Goal: Register for event/course

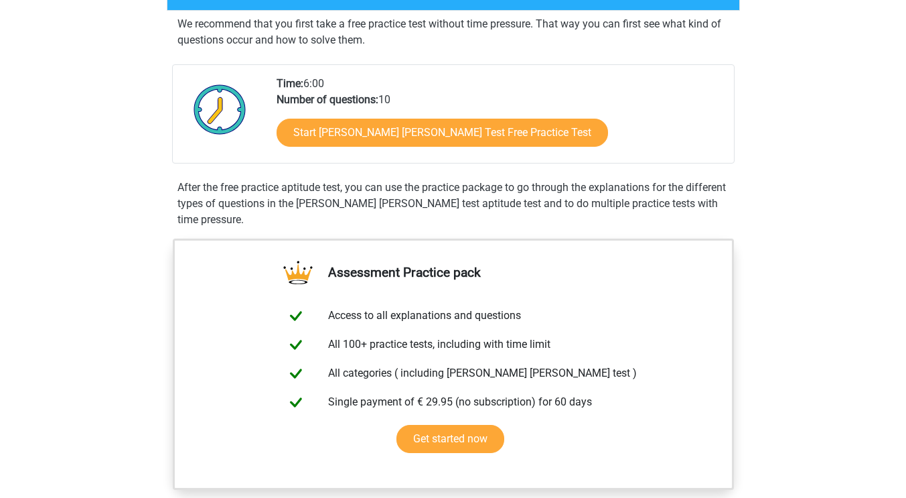
scroll to position [245, 0]
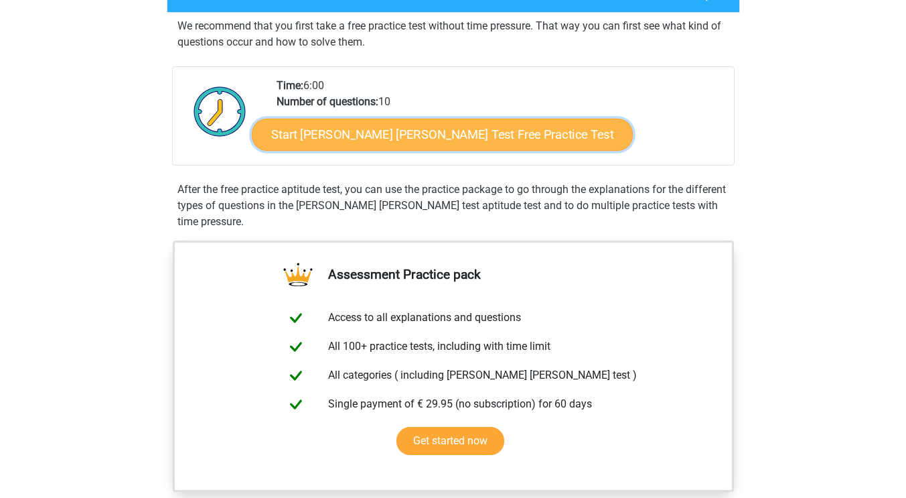
click at [449, 135] on link "Start Watson Glaser Test Free Practice Test" at bounding box center [442, 135] width 381 height 32
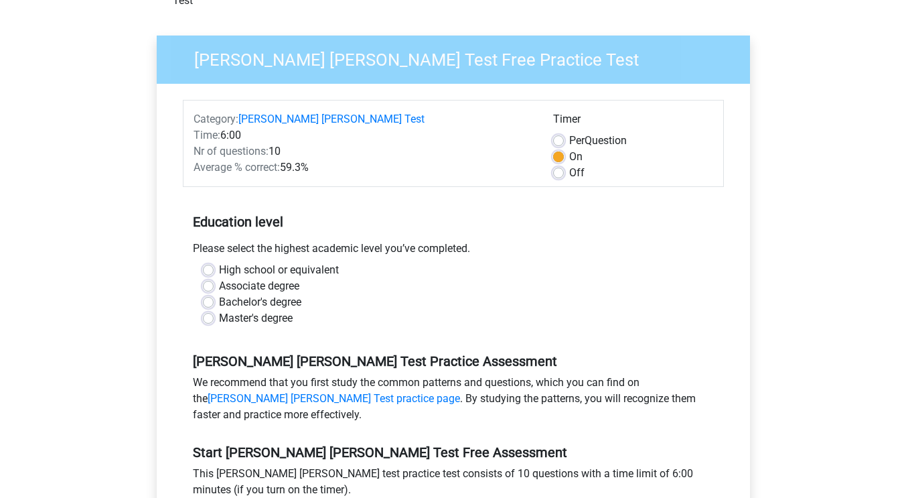
scroll to position [92, 0]
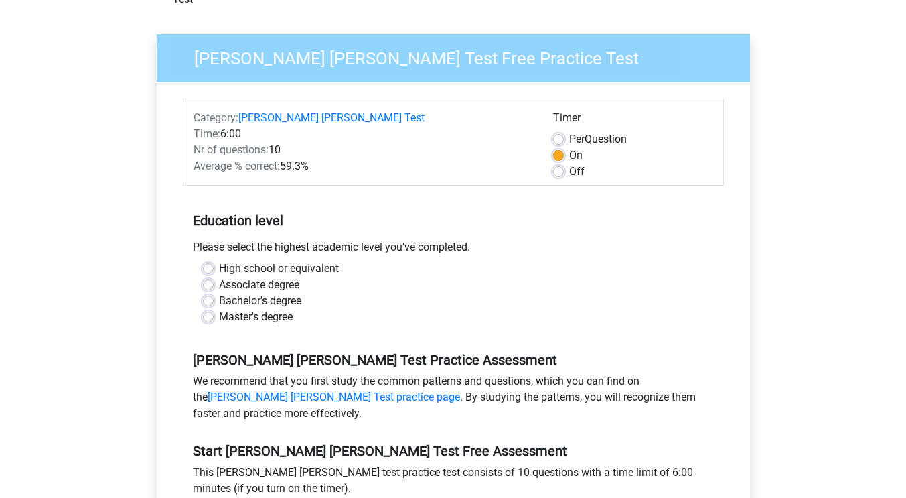
click at [206, 261] on div "High school or equivalent" at bounding box center [453, 269] width 501 height 16
click at [213, 261] on div "High school or equivalent" at bounding box center [453, 269] width 501 height 16
click at [219, 261] on label "High school or equivalent" at bounding box center [279, 269] width 120 height 16
click at [208, 261] on input "High school or equivalent" at bounding box center [208, 267] width 11 height 13
radio input "true"
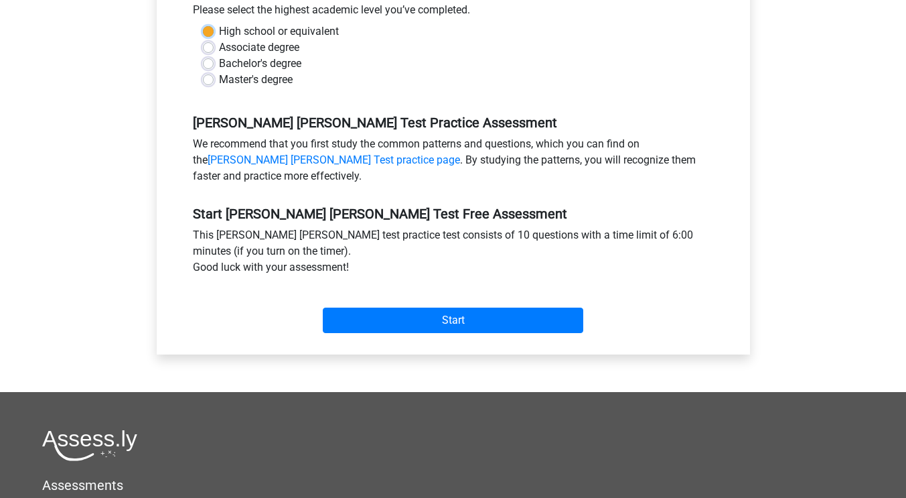
scroll to position [339, 0]
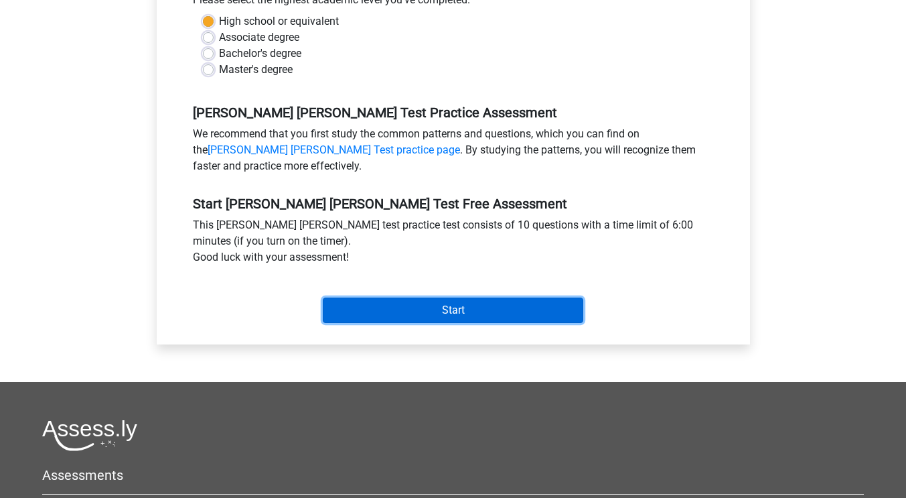
click at [476, 297] on input "Start" at bounding box center [453, 309] width 261 height 25
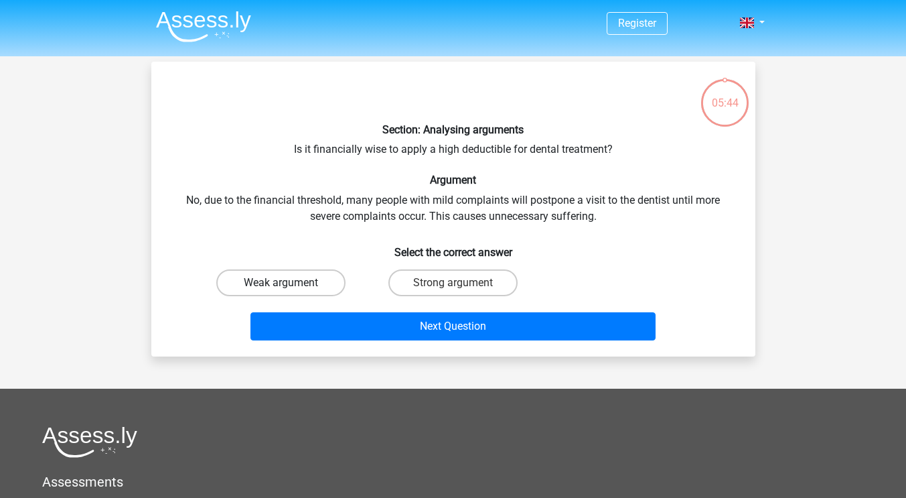
click at [296, 277] on label "Weak argument" at bounding box center [280, 282] width 129 height 27
click at [289, 283] on input "Weak argument" at bounding box center [285, 287] width 9 height 9
radio input "true"
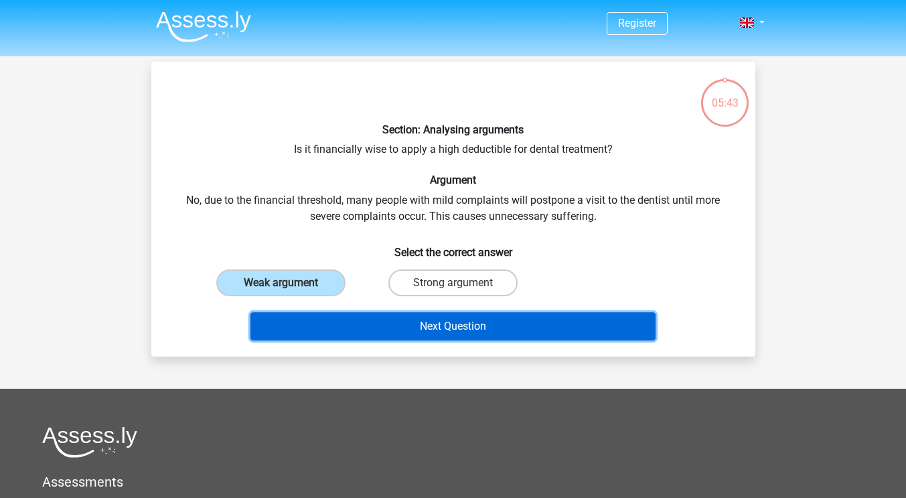
click at [424, 324] on button "Next Question" at bounding box center [452, 326] width 405 height 28
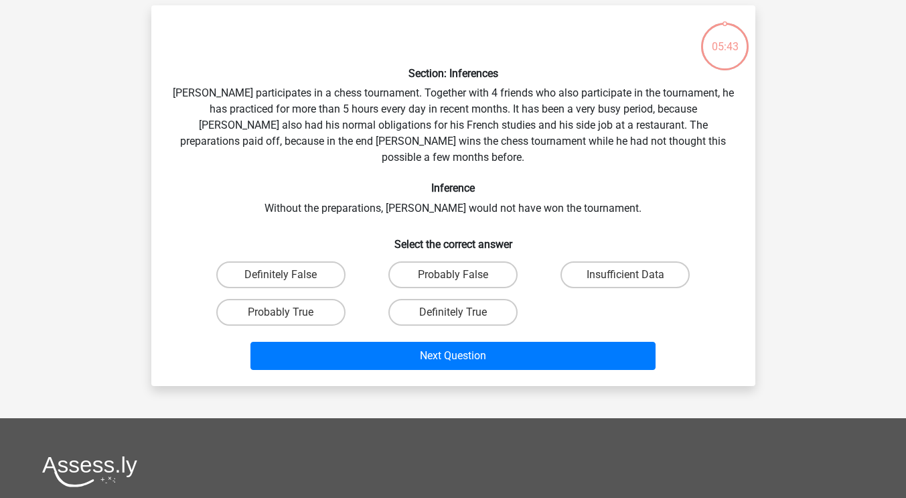
scroll to position [62, 0]
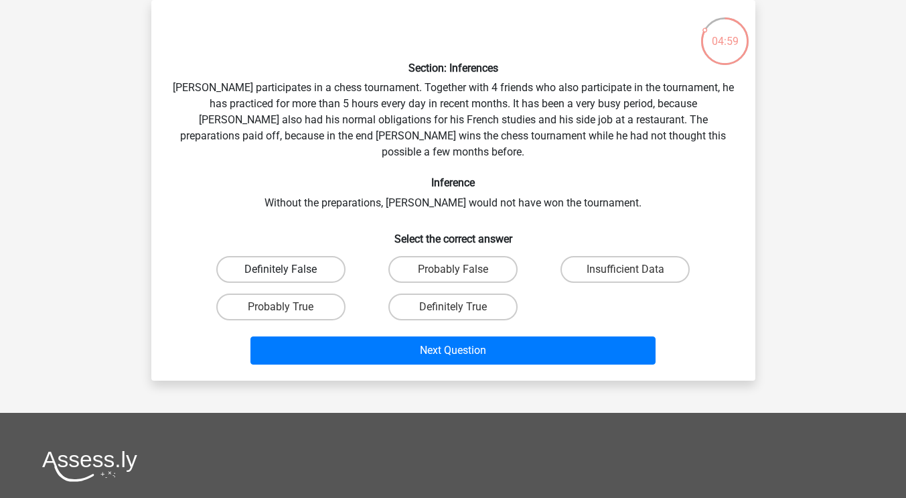
click at [311, 261] on label "Definitely False" at bounding box center [280, 269] width 129 height 27
click at [289, 269] on input "Definitely False" at bounding box center [285, 273] width 9 height 9
radio input "true"
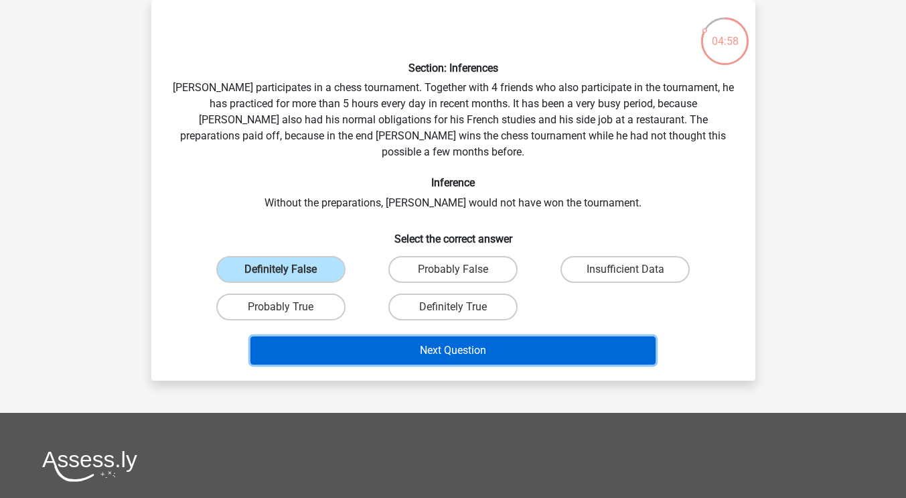
click at [423, 336] on button "Next Question" at bounding box center [452, 350] width 405 height 28
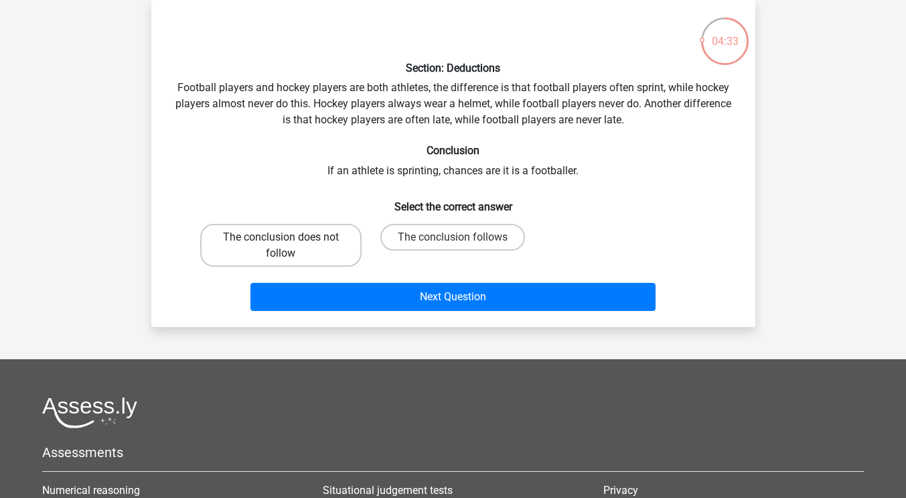
click at [329, 243] on label "The conclusion does not follow" at bounding box center [280, 245] width 161 height 43
click at [289, 243] on input "The conclusion does not follow" at bounding box center [285, 241] width 9 height 9
radio input "true"
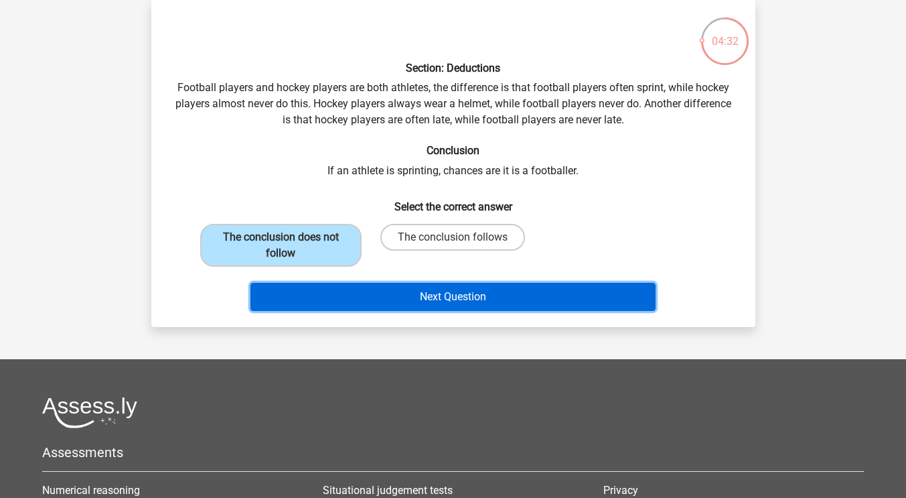
click at [406, 303] on button "Next Question" at bounding box center [452, 297] width 405 height 28
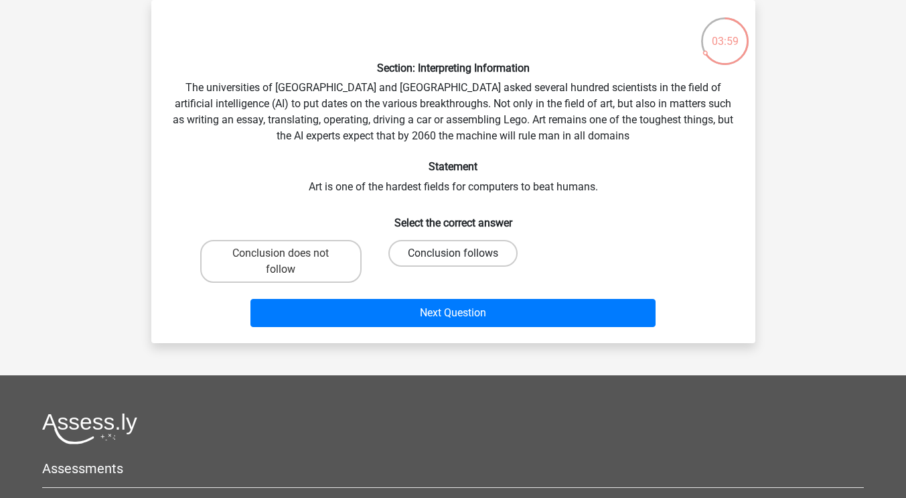
click at [462, 243] on label "Conclusion follows" at bounding box center [452, 253] width 129 height 27
click at [461, 253] on input "Conclusion follows" at bounding box center [457, 257] width 9 height 9
radio input "true"
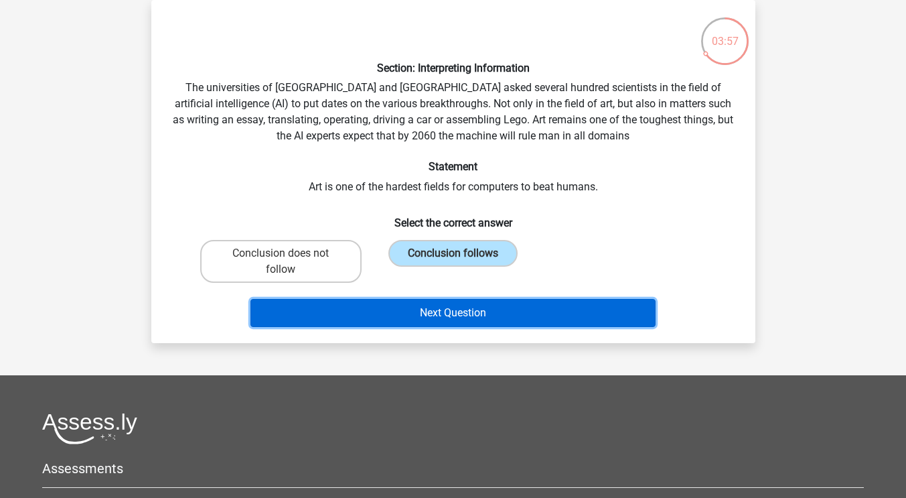
click at [459, 308] on button "Next Question" at bounding box center [452, 313] width 405 height 28
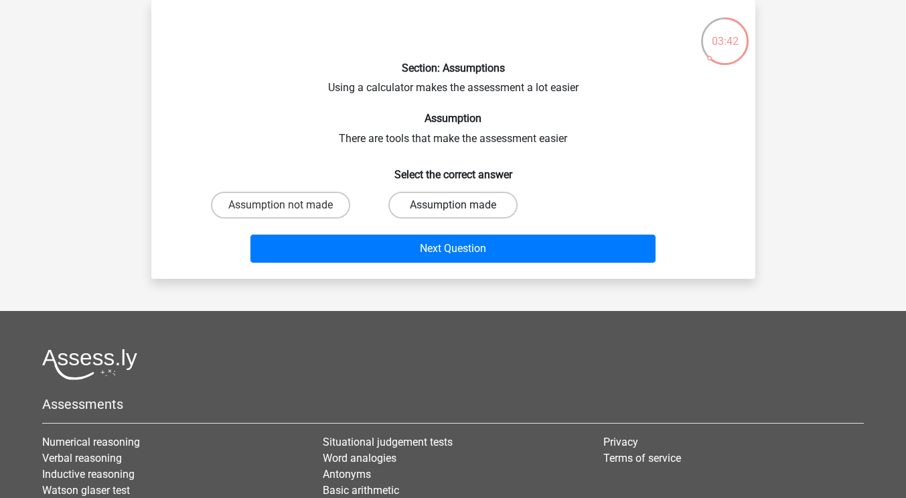
click at [471, 198] on label "Assumption made" at bounding box center [452, 205] width 129 height 27
click at [461, 205] on input "Assumption made" at bounding box center [457, 209] width 9 height 9
radio input "true"
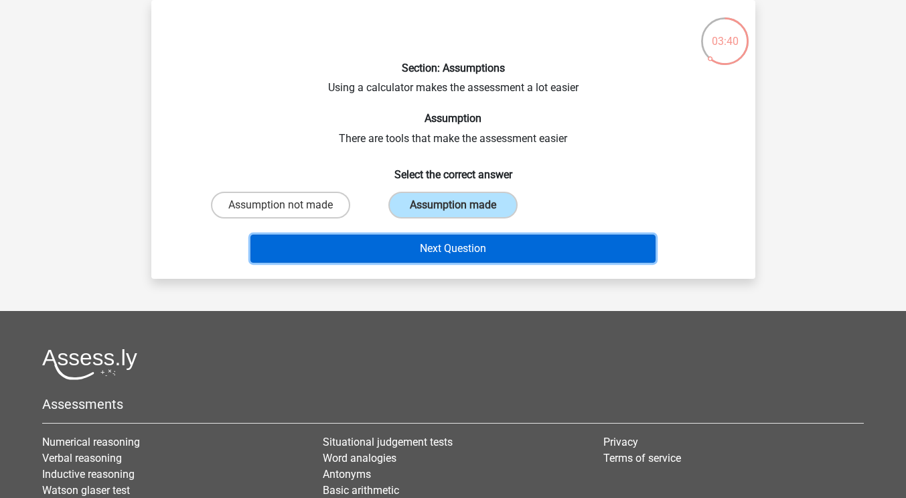
click at [488, 247] on button "Next Question" at bounding box center [452, 248] width 405 height 28
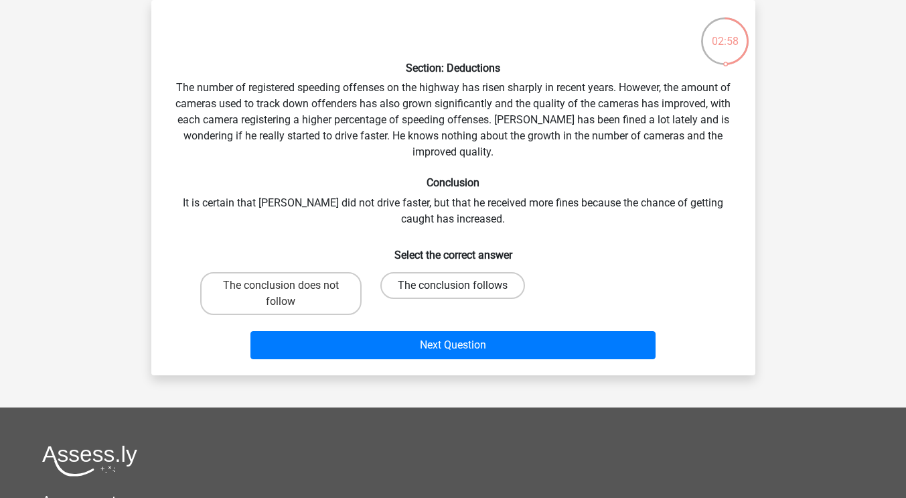
click at [484, 284] on label "The conclusion follows" at bounding box center [452, 285] width 145 height 27
click at [461, 285] on input "The conclusion follows" at bounding box center [457, 289] width 9 height 9
radio input "true"
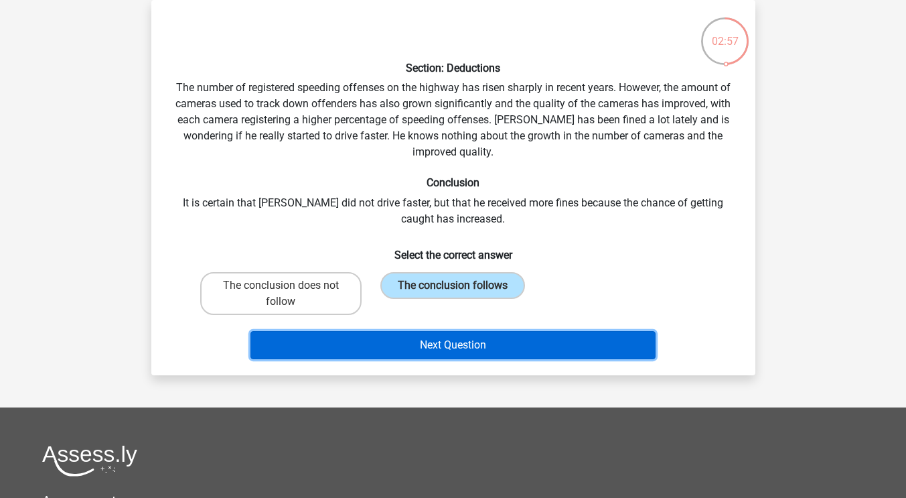
click at [487, 344] on button "Next Question" at bounding box center [452, 345] width 405 height 28
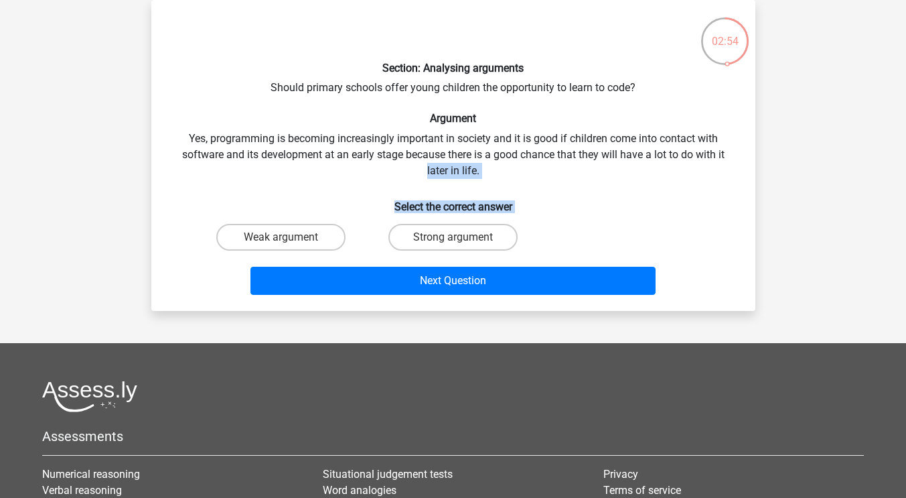
drag, startPoint x: 863, startPoint y: 263, endPoint x: 857, endPoint y: 151, distance: 112.0
click at [857, 151] on div "Register Nederlands English" at bounding box center [453, 317] width 906 height 758
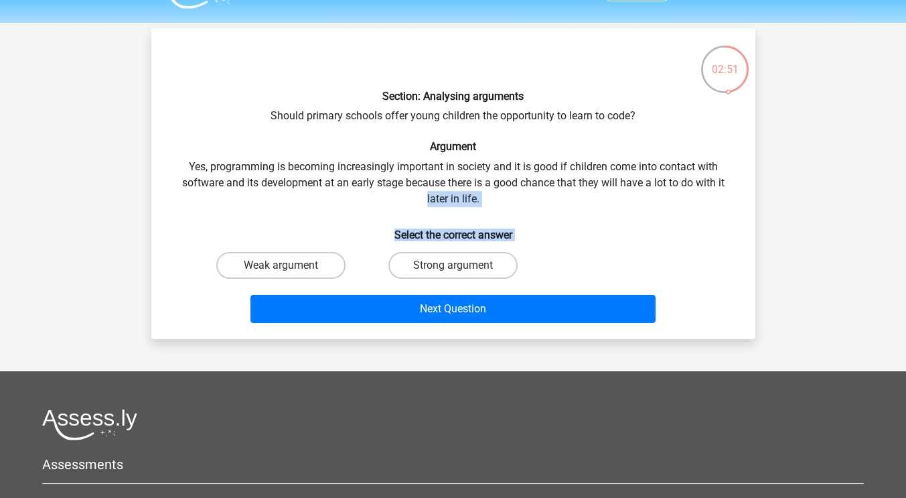
scroll to position [0, 0]
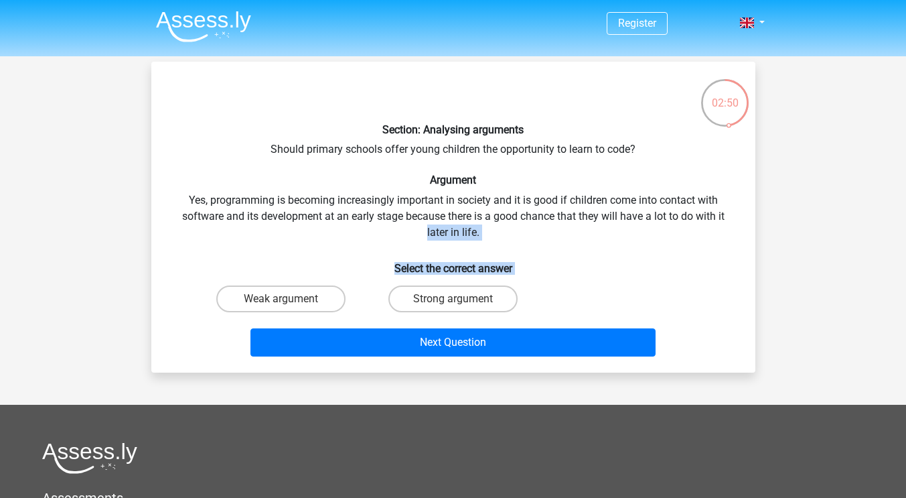
click at [830, 251] on div "Register Nederlands English" at bounding box center [453, 379] width 906 height 758
click at [456, 295] on label "Strong argument" at bounding box center [452, 298] width 129 height 27
click at [456, 299] on input "Strong argument" at bounding box center [457, 303] width 9 height 9
radio input "true"
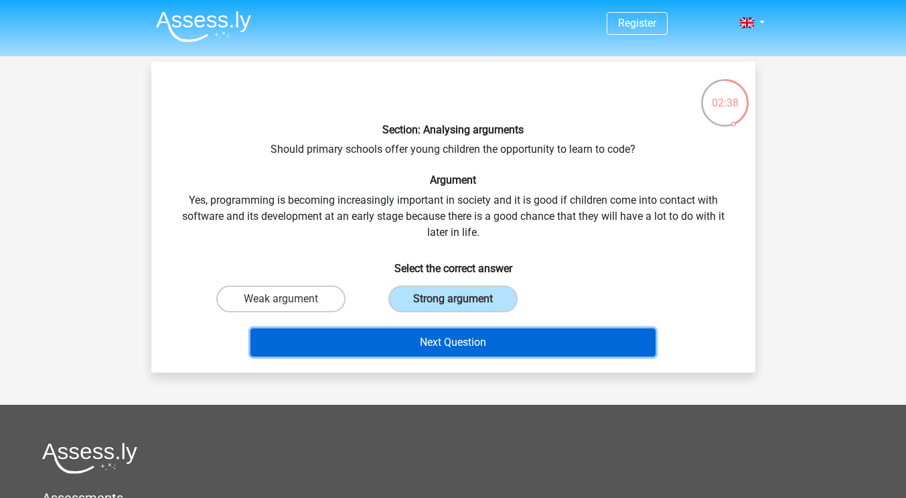
click at [477, 342] on button "Next Question" at bounding box center [452, 342] width 405 height 28
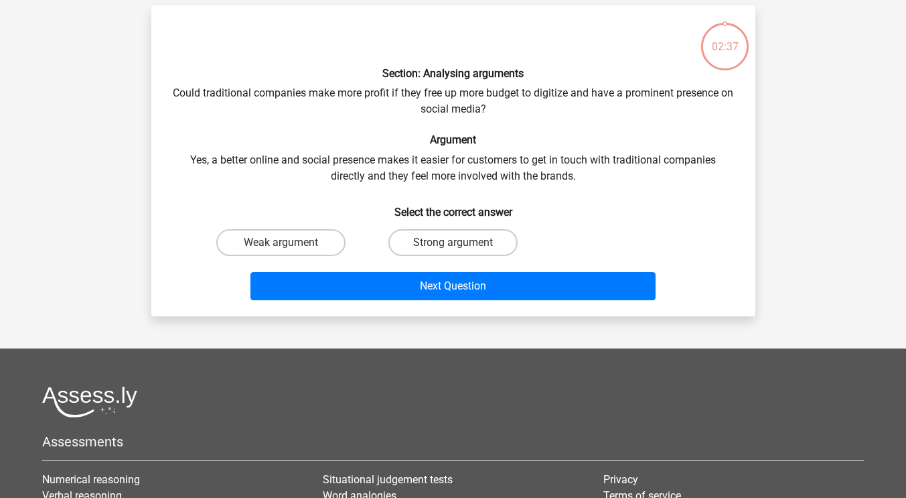
scroll to position [62, 0]
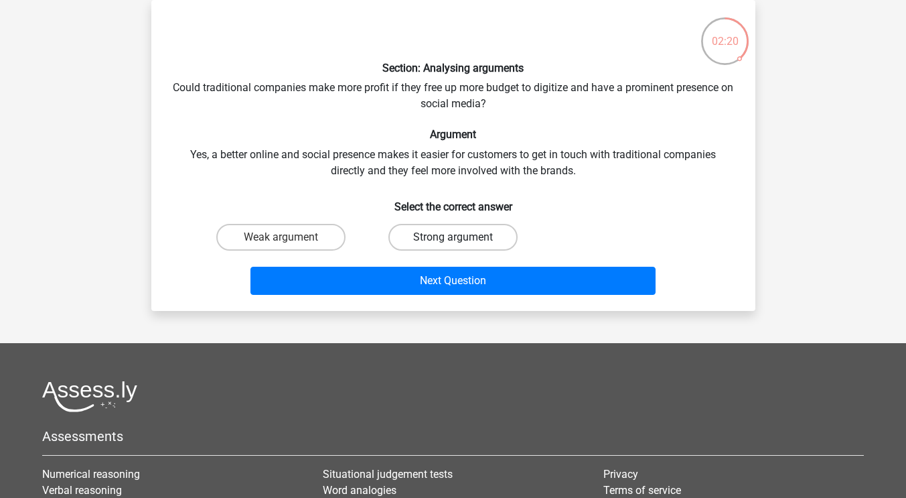
click at [469, 237] on label "Strong argument" at bounding box center [452, 237] width 129 height 27
click at [461, 237] on input "Strong argument" at bounding box center [457, 241] width 9 height 9
radio input "true"
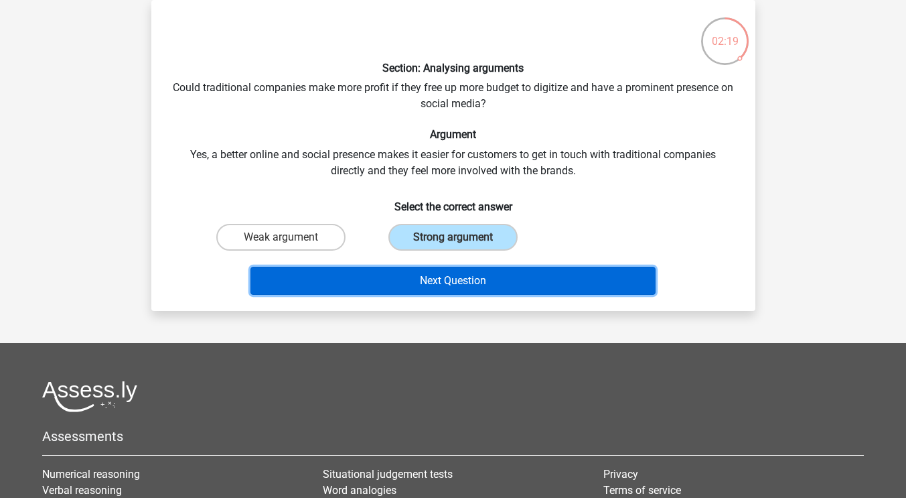
click at [481, 280] on button "Next Question" at bounding box center [452, 281] width 405 height 28
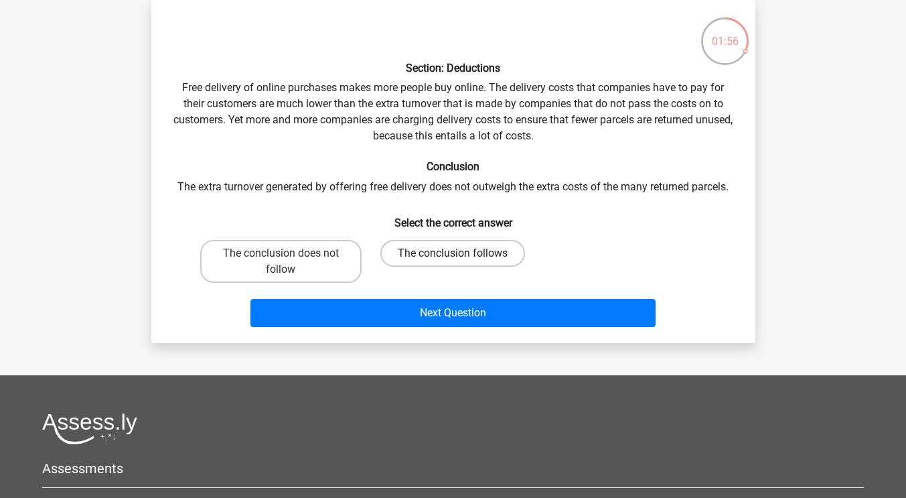
click at [446, 250] on label "The conclusion follows" at bounding box center [452, 253] width 145 height 27
click at [453, 253] on input "The conclusion follows" at bounding box center [457, 257] width 9 height 9
radio input "true"
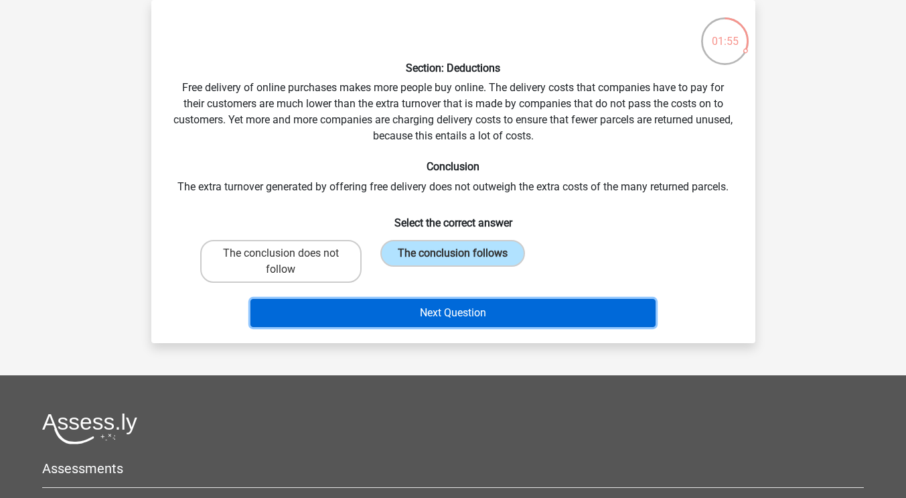
click at [471, 310] on button "Next Question" at bounding box center [452, 313] width 405 height 28
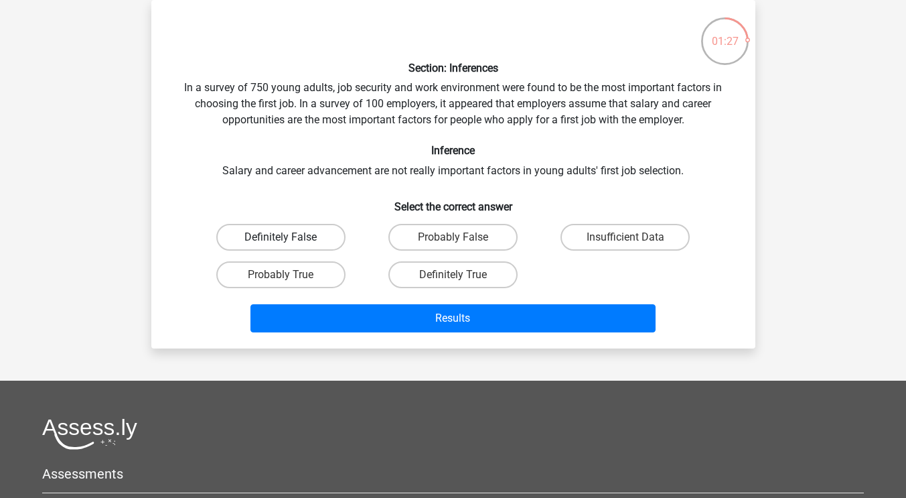
click at [307, 237] on label "Definitely False" at bounding box center [280, 237] width 129 height 27
click at [289, 237] on input "Definitely False" at bounding box center [285, 241] width 9 height 9
radio input "true"
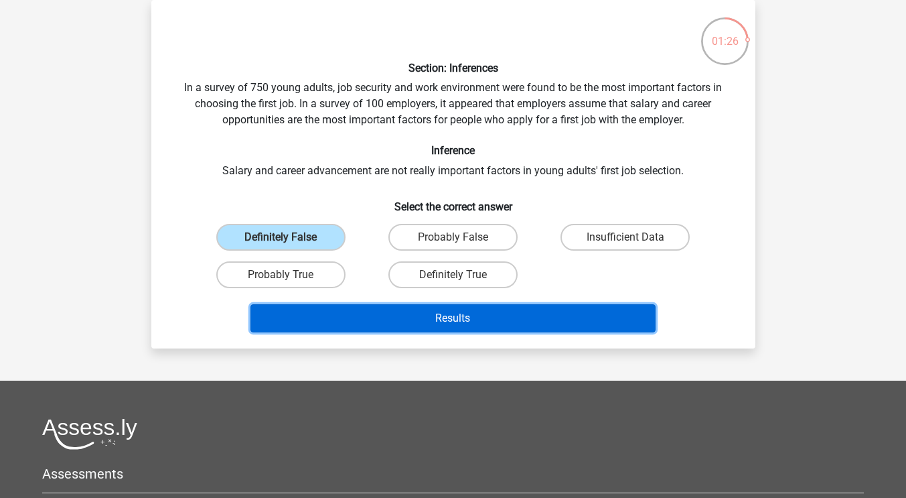
click at [413, 322] on button "Results" at bounding box center [452, 318] width 405 height 28
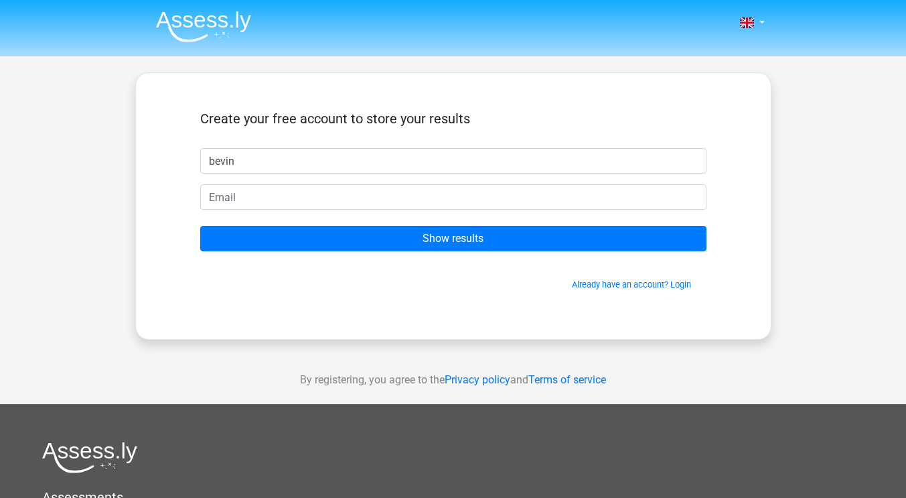
type input "bevin"
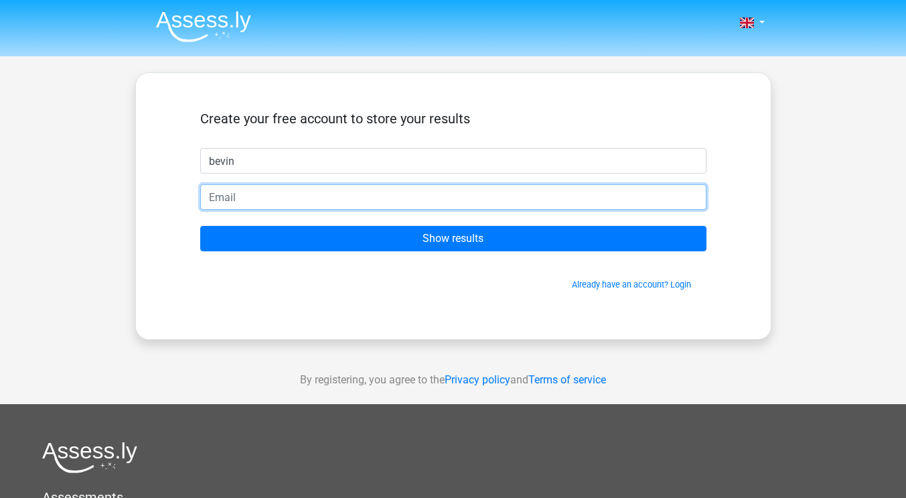
click at [265, 192] on input "email" at bounding box center [453, 196] width 506 height 25
type input "maloneb6@tcd.ie"
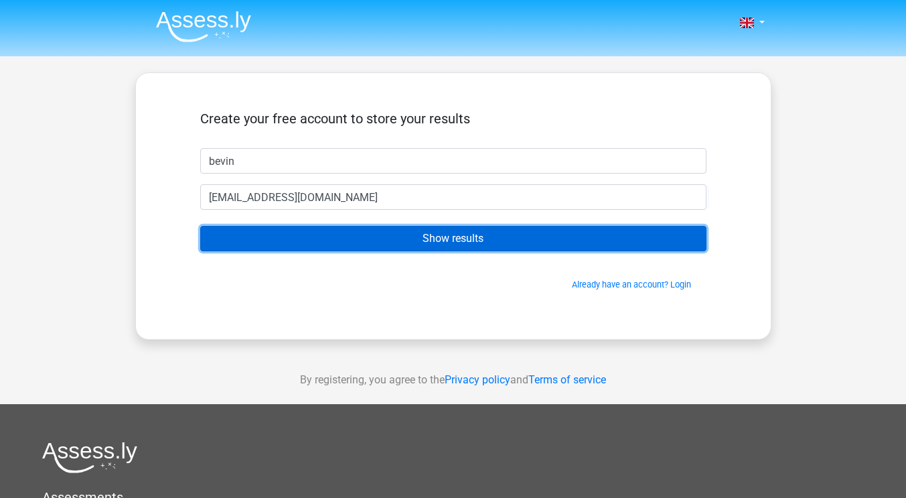
click at [354, 244] on input "Show results" at bounding box center [453, 238] width 506 height 25
